Goal: Find contact information: Find contact information

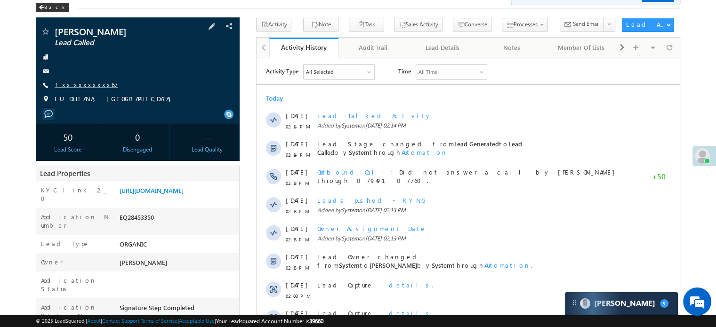
click at [69, 88] on link "+xx-xxxxxxxx67" at bounding box center [87, 84] width 64 height 8
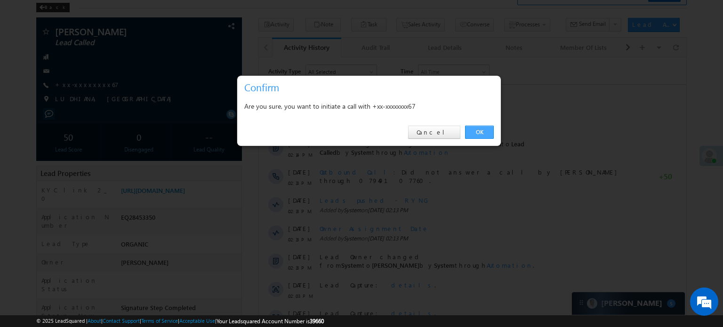
click at [483, 129] on link "OK" at bounding box center [479, 132] width 29 height 13
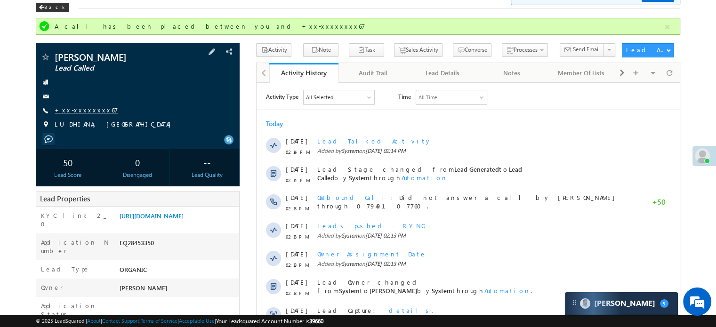
click at [92, 110] on link "+xx-xxxxxxxx67" at bounding box center [87, 110] width 64 height 8
